Goal: Transaction & Acquisition: Book appointment/travel/reservation

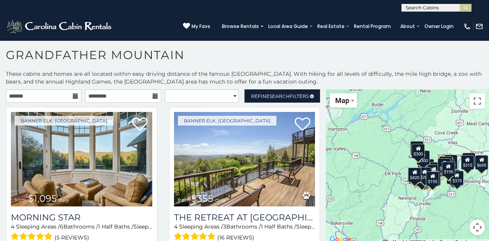
scroll to position [72, 0]
click at [213, 69] on h1 "Grandfather Mountain" at bounding box center [244, 59] width 489 height 22
click at [73, 97] on icon at bounding box center [75, 95] width 5 height 5
click at [56, 96] on input "text" at bounding box center [43, 95] width 75 height 13
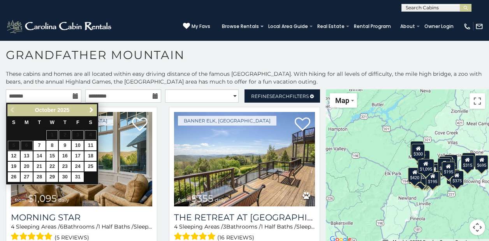
click at [79, 145] on link "10" at bounding box center [78, 146] width 12 height 10
type input "**********"
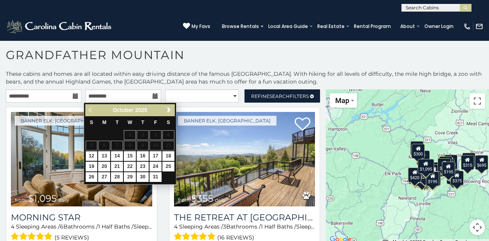
click at [91, 154] on link "12" at bounding box center [92, 156] width 12 height 10
type input "**********"
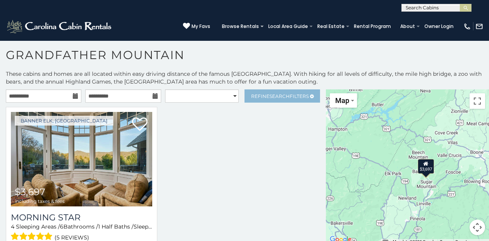
click at [261, 97] on span "Refine Search Filters" at bounding box center [280, 96] width 58 height 6
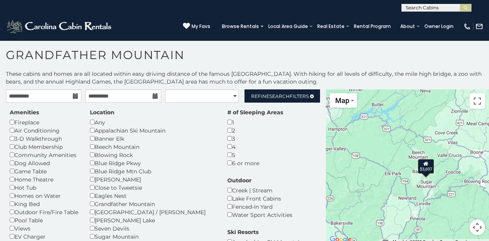
click at [458, 54] on h1 "Grandfather Mountain" at bounding box center [244, 59] width 489 height 22
select select "**********"
click at [386, 63] on h1 "Grandfather Mountain" at bounding box center [244, 59] width 489 height 22
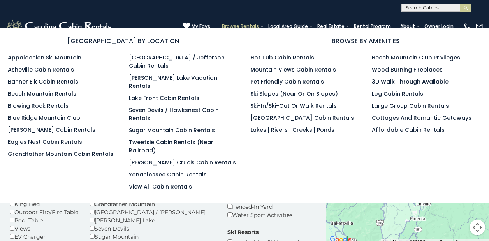
click at [249, 27] on link "Browse Rentals" at bounding box center [240, 26] width 45 height 11
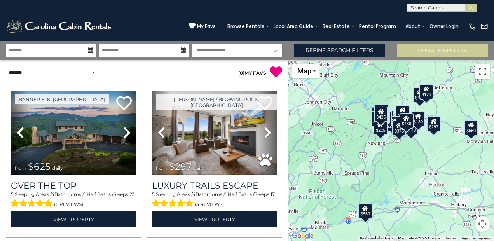
click at [90, 50] on icon at bounding box center [90, 49] width 5 height 5
click at [68, 53] on input "text" at bounding box center [51, 51] width 91 height 14
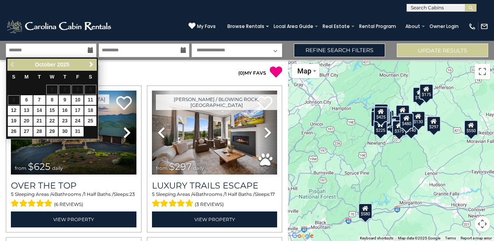
click at [79, 99] on link "10" at bounding box center [78, 100] width 12 height 10
type input "********"
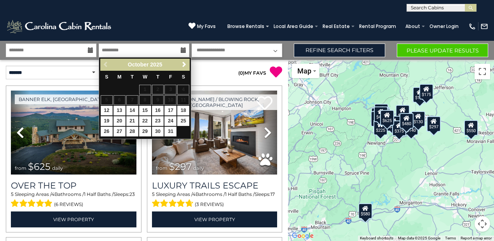
click at [107, 107] on link "12" at bounding box center [107, 111] width 12 height 10
type input "********"
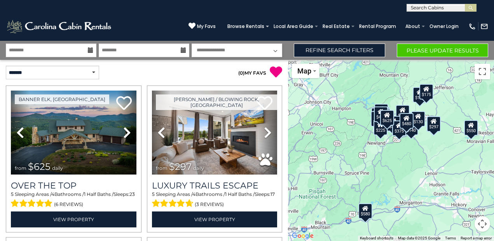
click at [442, 49] on button "Please Update Results" at bounding box center [442, 51] width 91 height 14
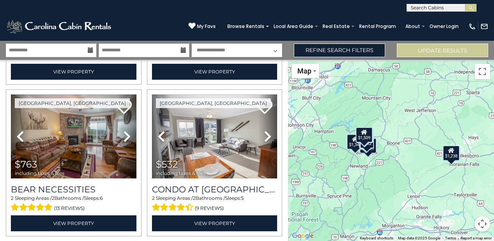
scroll to position [290, 0]
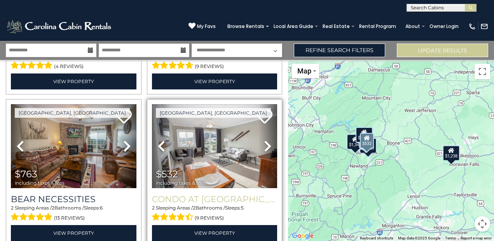
click at [216, 194] on h3 "Condo at Pinnacle Inn Resort" at bounding box center [215, 199] width 126 height 11
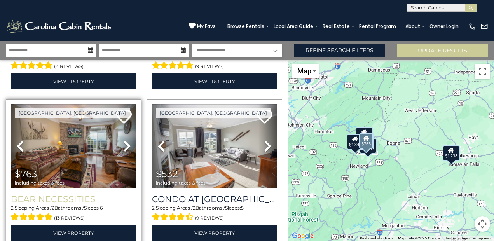
click at [71, 199] on h3 "Bear Necessities" at bounding box center [74, 199] width 126 height 11
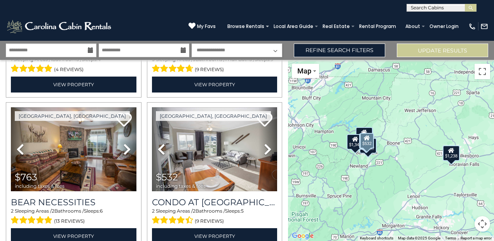
scroll to position [287, 0]
click at [470, 28] on img at bounding box center [473, 27] width 8 height 8
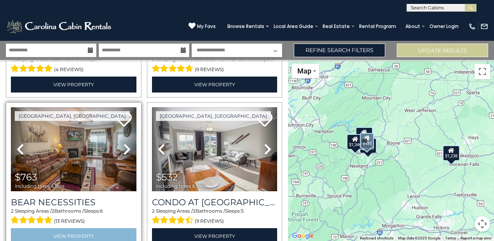
click at [67, 230] on link "View Property" at bounding box center [74, 236] width 126 height 16
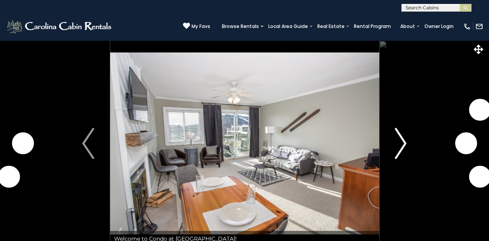
click at [404, 148] on img "Next" at bounding box center [400, 143] width 12 height 31
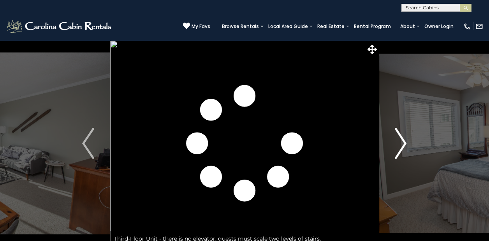
click at [402, 145] on img "Next" at bounding box center [400, 143] width 12 height 31
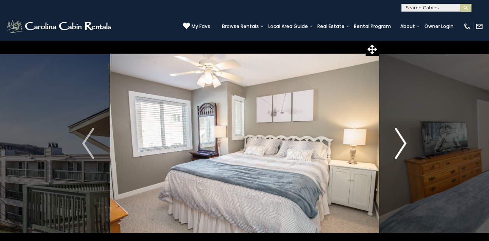
click at [400, 146] on img "Next" at bounding box center [400, 143] width 12 height 31
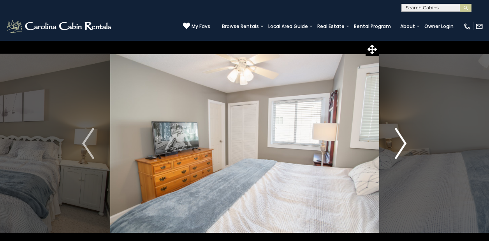
click at [400, 146] on img "Next" at bounding box center [400, 143] width 12 height 31
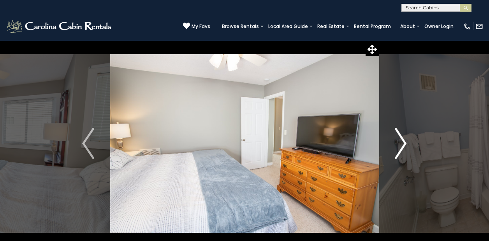
click at [400, 146] on img "Next" at bounding box center [400, 143] width 12 height 31
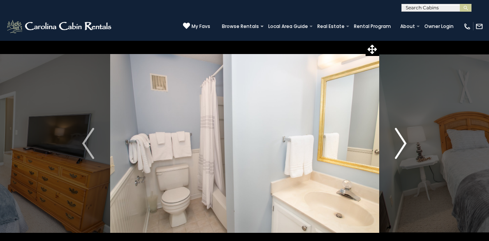
click at [400, 146] on img "Next" at bounding box center [400, 143] width 12 height 31
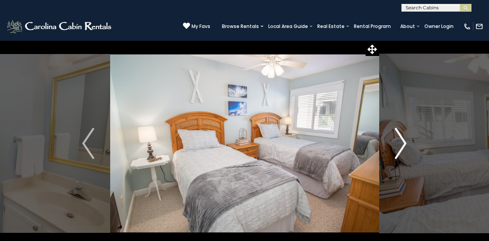
click at [400, 146] on img "Next" at bounding box center [400, 143] width 12 height 31
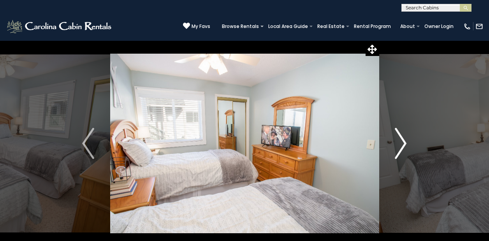
click at [400, 146] on img "Next" at bounding box center [400, 143] width 12 height 31
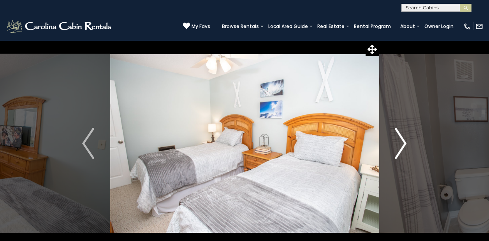
click at [400, 146] on img "Next" at bounding box center [400, 143] width 12 height 31
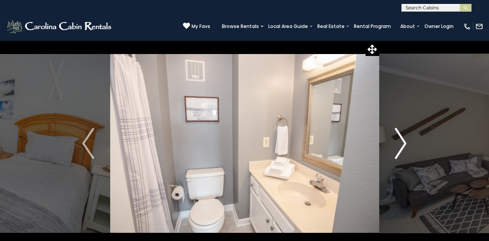
click at [400, 146] on img "Next" at bounding box center [400, 143] width 12 height 31
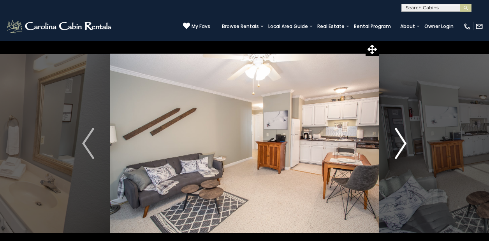
click at [400, 146] on img "Next" at bounding box center [400, 143] width 12 height 31
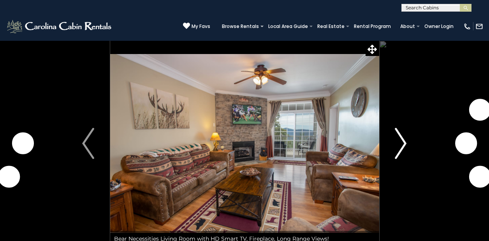
click at [400, 149] on img "Next" at bounding box center [400, 143] width 12 height 31
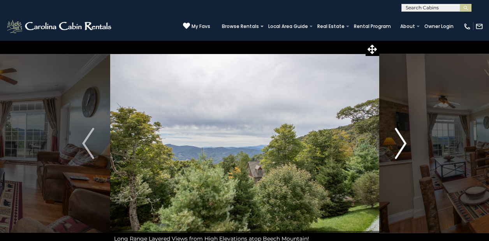
click at [400, 149] on img "Next" at bounding box center [400, 143] width 12 height 31
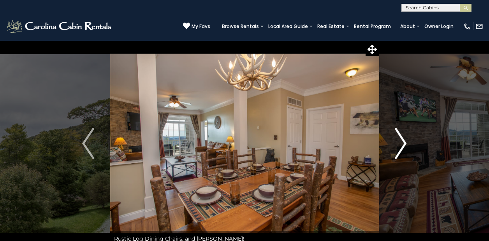
click at [400, 149] on img "Next" at bounding box center [400, 143] width 12 height 31
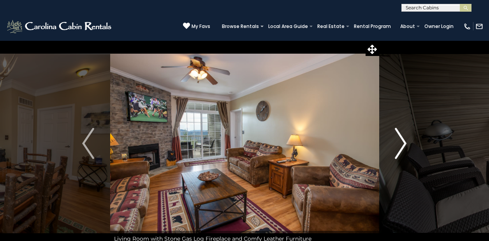
click at [400, 149] on img "Next" at bounding box center [400, 143] width 12 height 31
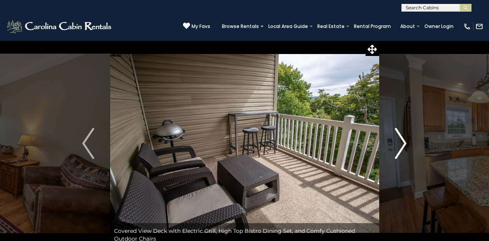
click at [400, 149] on img "Next" at bounding box center [400, 143] width 12 height 31
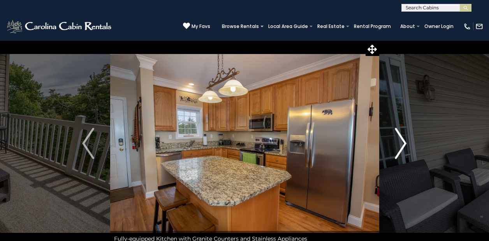
click at [400, 149] on img "Next" at bounding box center [400, 143] width 12 height 31
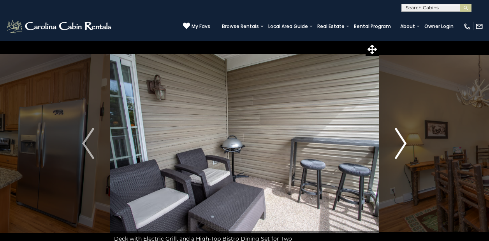
click at [400, 149] on img "Next" at bounding box center [400, 143] width 12 height 31
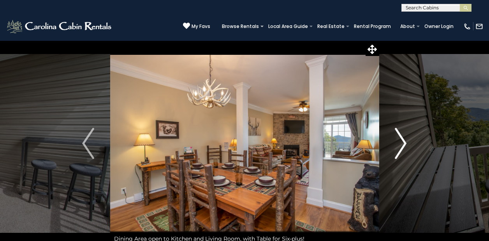
click at [400, 149] on img "Next" at bounding box center [400, 143] width 12 height 31
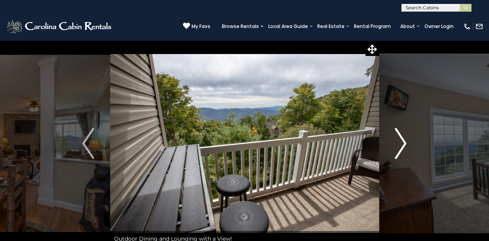
click at [400, 149] on img "Next" at bounding box center [400, 143] width 12 height 31
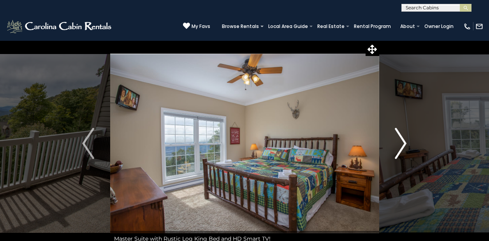
click at [400, 149] on img "Next" at bounding box center [400, 143] width 12 height 31
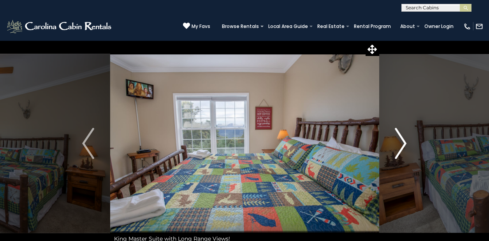
click at [400, 149] on img "Next" at bounding box center [400, 143] width 12 height 31
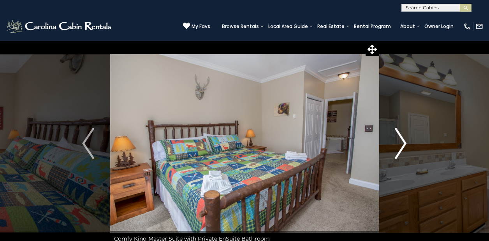
click at [400, 149] on img "Next" at bounding box center [400, 143] width 12 height 31
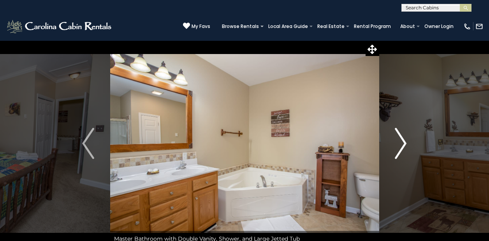
click at [400, 149] on img "Next" at bounding box center [400, 143] width 12 height 31
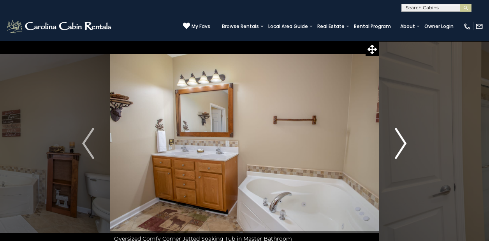
click at [400, 149] on img "Next" at bounding box center [400, 143] width 12 height 31
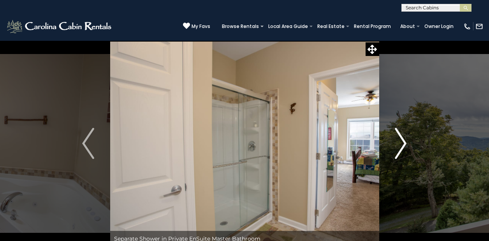
click at [400, 149] on img "Next" at bounding box center [400, 143] width 12 height 31
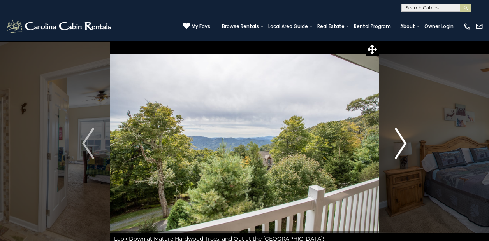
click at [400, 149] on img "Next" at bounding box center [400, 143] width 12 height 31
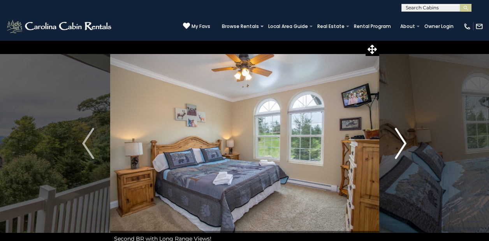
click at [400, 149] on img "Next" at bounding box center [400, 143] width 12 height 31
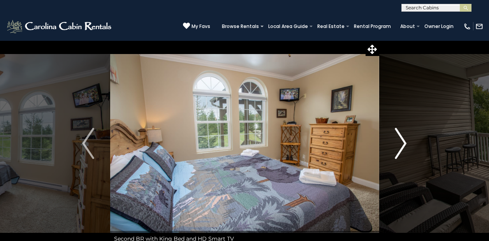
click at [400, 149] on img "Next" at bounding box center [400, 143] width 12 height 31
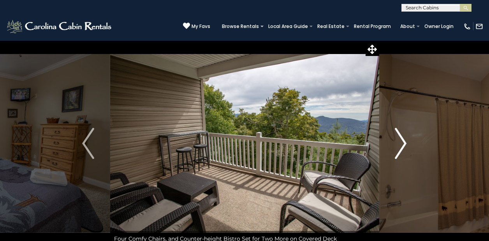
click at [400, 149] on img "Next" at bounding box center [400, 143] width 12 height 31
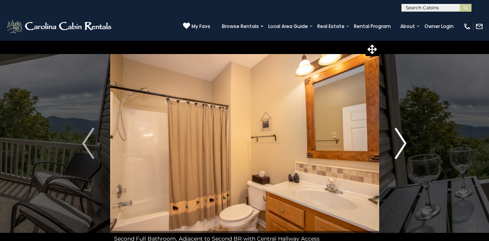
click at [400, 149] on img "Next" at bounding box center [400, 143] width 12 height 31
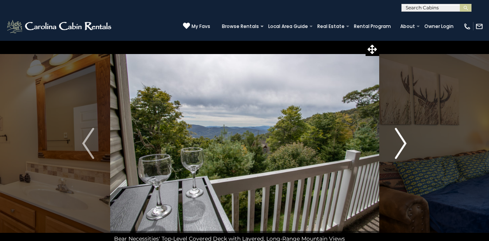
click at [400, 149] on img "Next" at bounding box center [400, 143] width 12 height 31
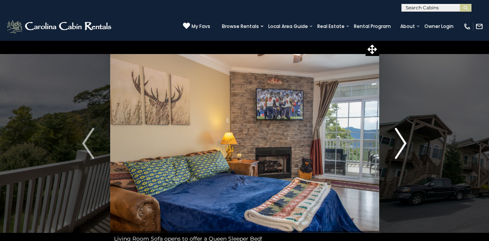
click at [402, 143] on img "Next" at bounding box center [400, 143] width 12 height 31
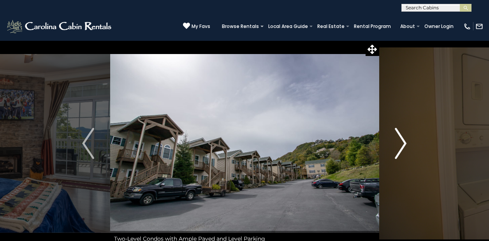
click at [402, 143] on img "Next" at bounding box center [400, 143] width 12 height 31
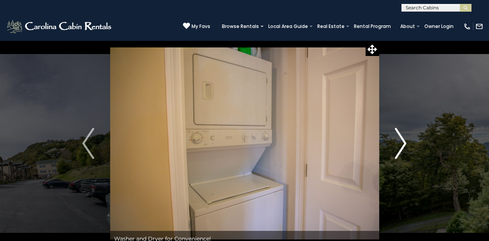
click at [402, 143] on img "Next" at bounding box center [400, 143] width 12 height 31
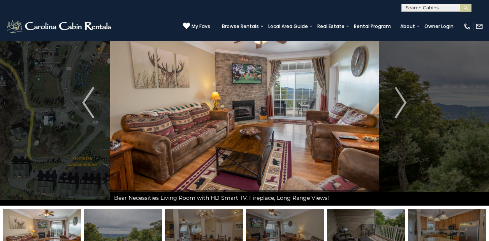
scroll to position [25, 0]
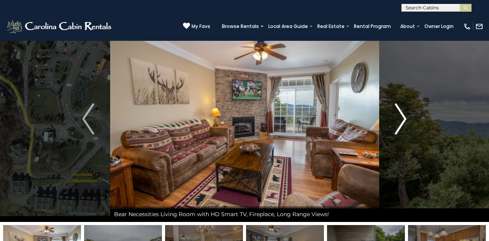
click at [407, 116] on button "Next" at bounding box center [401, 119] width 44 height 206
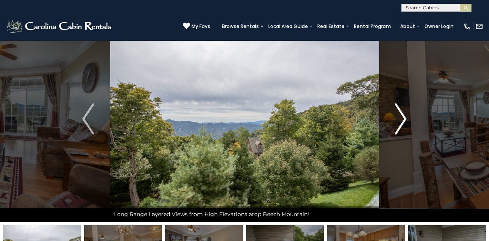
click at [402, 120] on img "Next" at bounding box center [400, 118] width 12 height 31
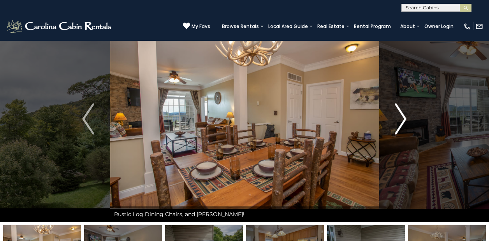
click at [402, 120] on img "Next" at bounding box center [400, 118] width 12 height 31
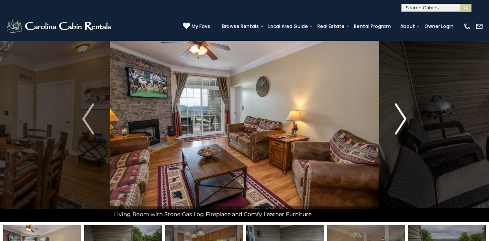
click at [401, 120] on img "Next" at bounding box center [400, 118] width 12 height 31
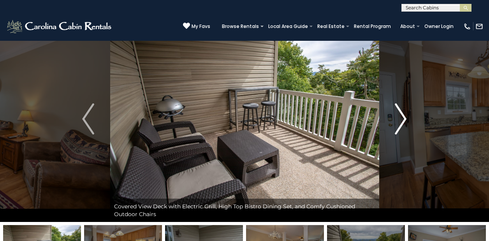
click at [401, 120] on img "Next" at bounding box center [400, 118] width 12 height 31
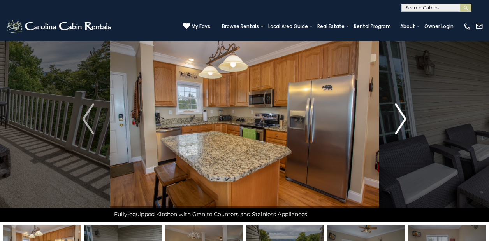
click at [401, 120] on img "Next" at bounding box center [400, 118] width 12 height 31
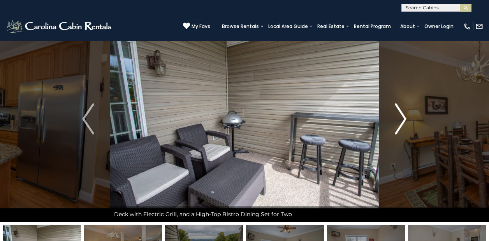
click at [401, 120] on img "Next" at bounding box center [400, 118] width 12 height 31
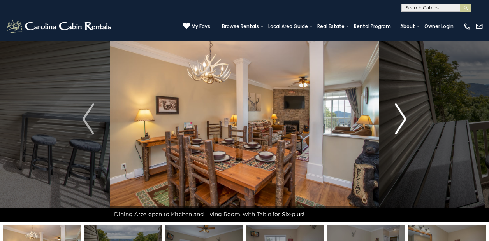
click at [401, 120] on img "Next" at bounding box center [400, 118] width 12 height 31
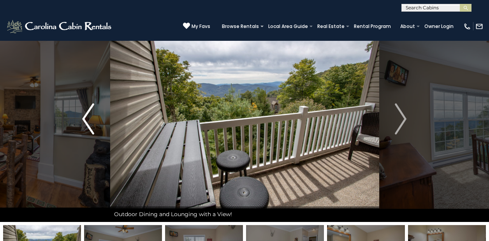
click at [91, 120] on img "Previous" at bounding box center [88, 118] width 12 height 31
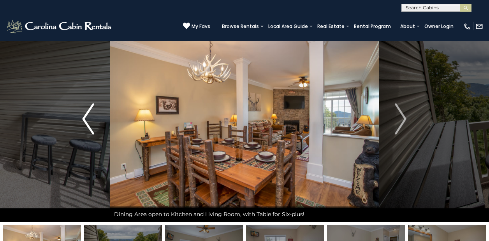
click at [91, 120] on img "Previous" at bounding box center [88, 118] width 12 height 31
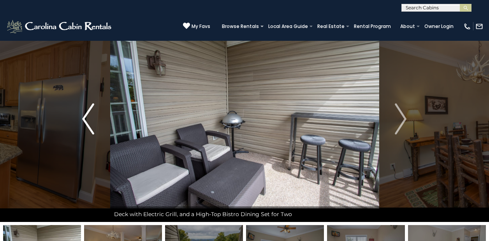
click at [91, 120] on img "Previous" at bounding box center [88, 118] width 12 height 31
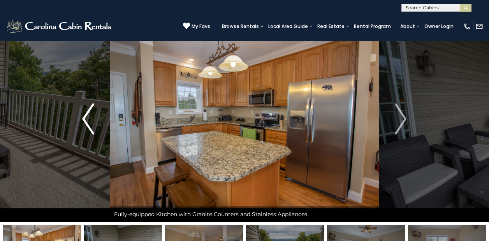
click at [91, 120] on img "Previous" at bounding box center [88, 118] width 12 height 31
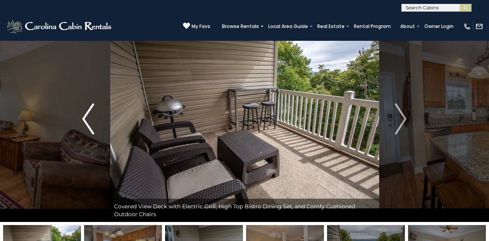
click at [91, 120] on img "Previous" at bounding box center [88, 118] width 12 height 31
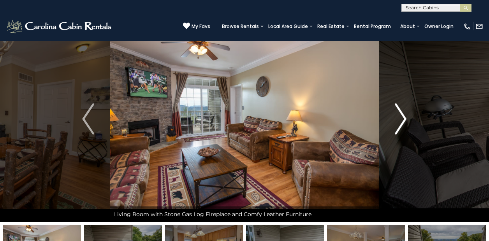
click at [400, 122] on img "Next" at bounding box center [400, 118] width 12 height 31
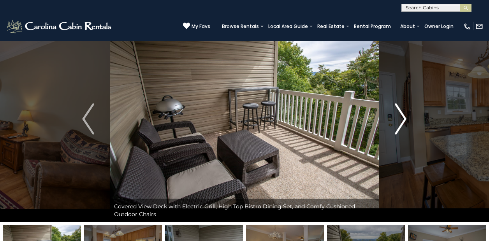
click at [400, 122] on img "Next" at bounding box center [400, 118] width 12 height 31
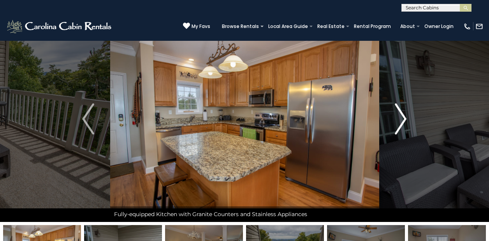
click at [400, 122] on img "Next" at bounding box center [400, 118] width 12 height 31
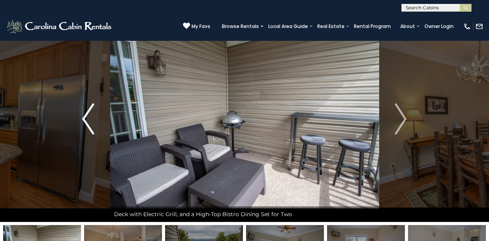
click at [93, 123] on img "Previous" at bounding box center [88, 118] width 12 height 31
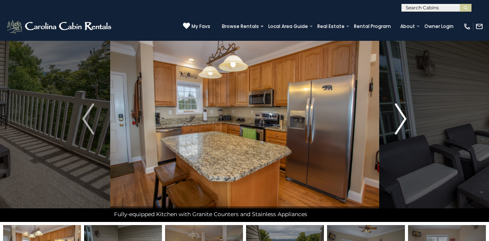
click at [398, 116] on img "Next" at bounding box center [400, 118] width 12 height 31
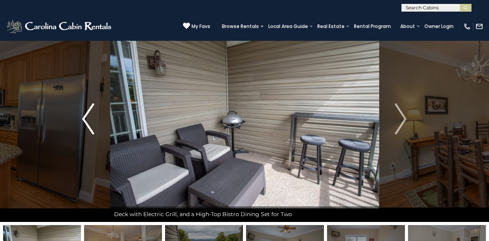
click at [92, 126] on img "Previous" at bounding box center [88, 118] width 12 height 31
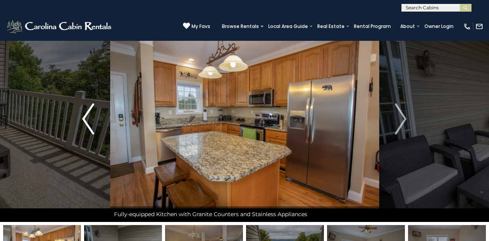
click at [92, 126] on img "Previous" at bounding box center [88, 118] width 12 height 31
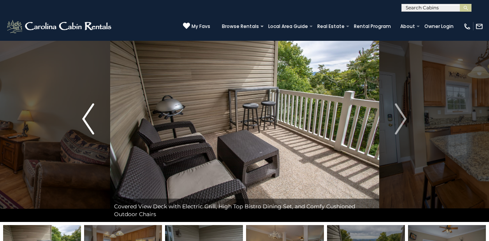
click at [92, 126] on img "Previous" at bounding box center [88, 118] width 12 height 31
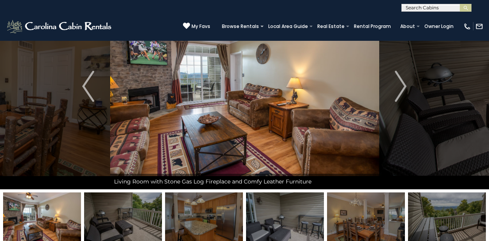
scroll to position [0, 0]
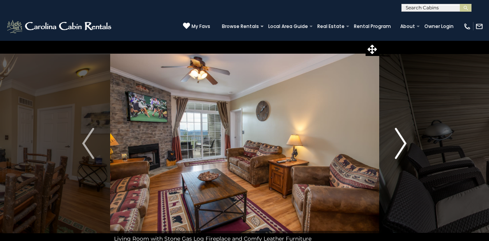
click at [394, 149] on button "Next" at bounding box center [401, 143] width 44 height 206
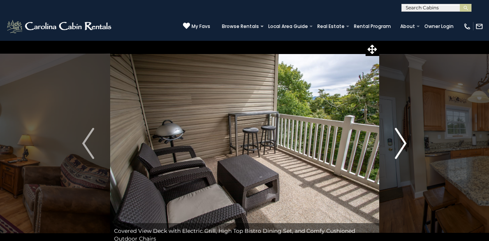
click at [394, 149] on button "Next" at bounding box center [401, 143] width 44 height 206
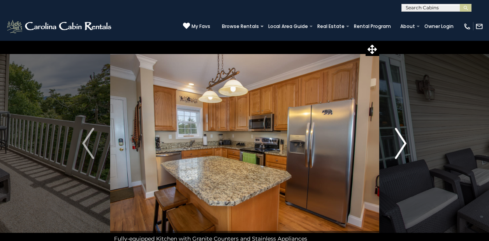
click at [394, 149] on button "Next" at bounding box center [401, 143] width 44 height 206
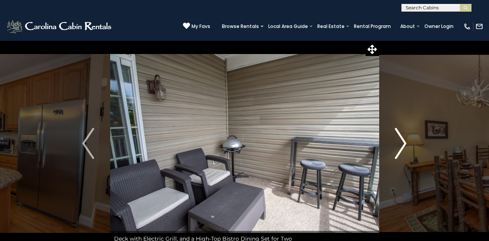
click at [394, 149] on button "Next" at bounding box center [401, 143] width 44 height 206
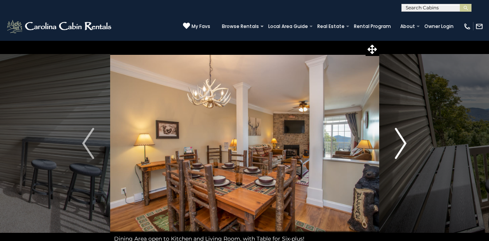
click at [394, 149] on button "Next" at bounding box center [401, 143] width 44 height 206
